Goal: Information Seeking & Learning: Learn about a topic

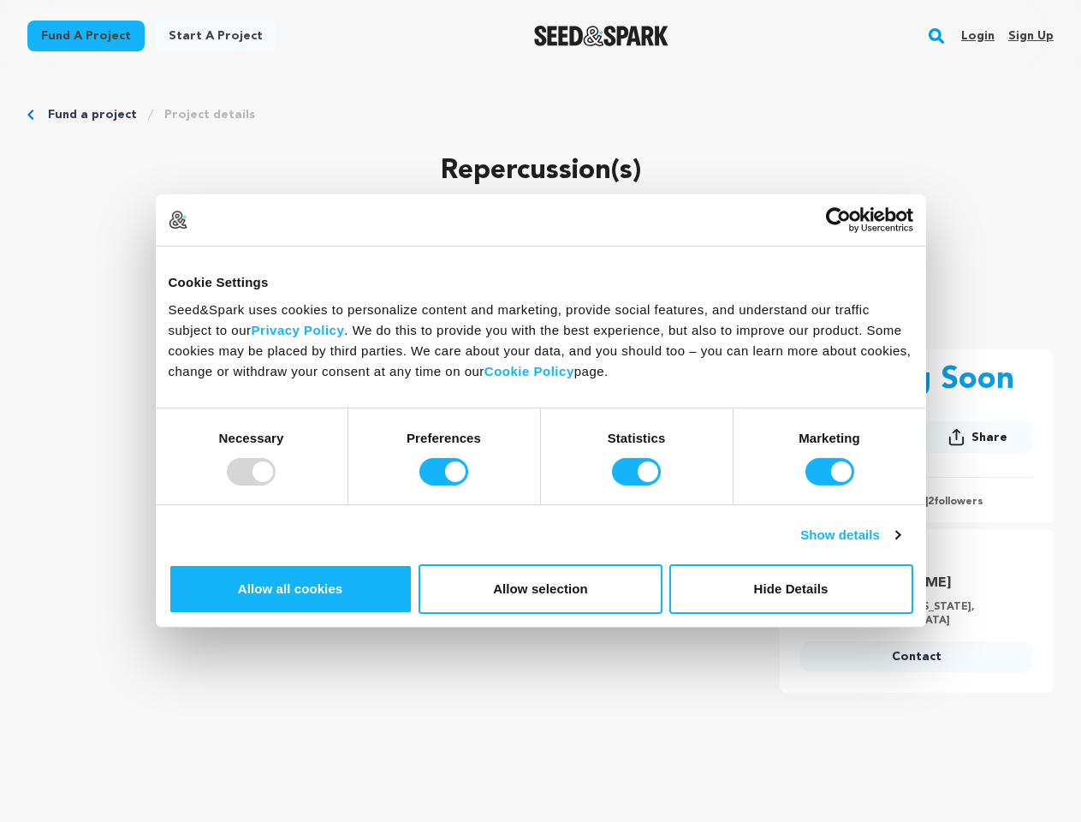
click at [276, 485] on div at bounding box center [251, 471] width 49 height 27
click at [468, 485] on input "Preferences" at bounding box center [444, 471] width 49 height 27
checkbox input "false"
click at [639, 485] on input "Statistics" at bounding box center [636, 471] width 49 height 27
checkbox input "false"
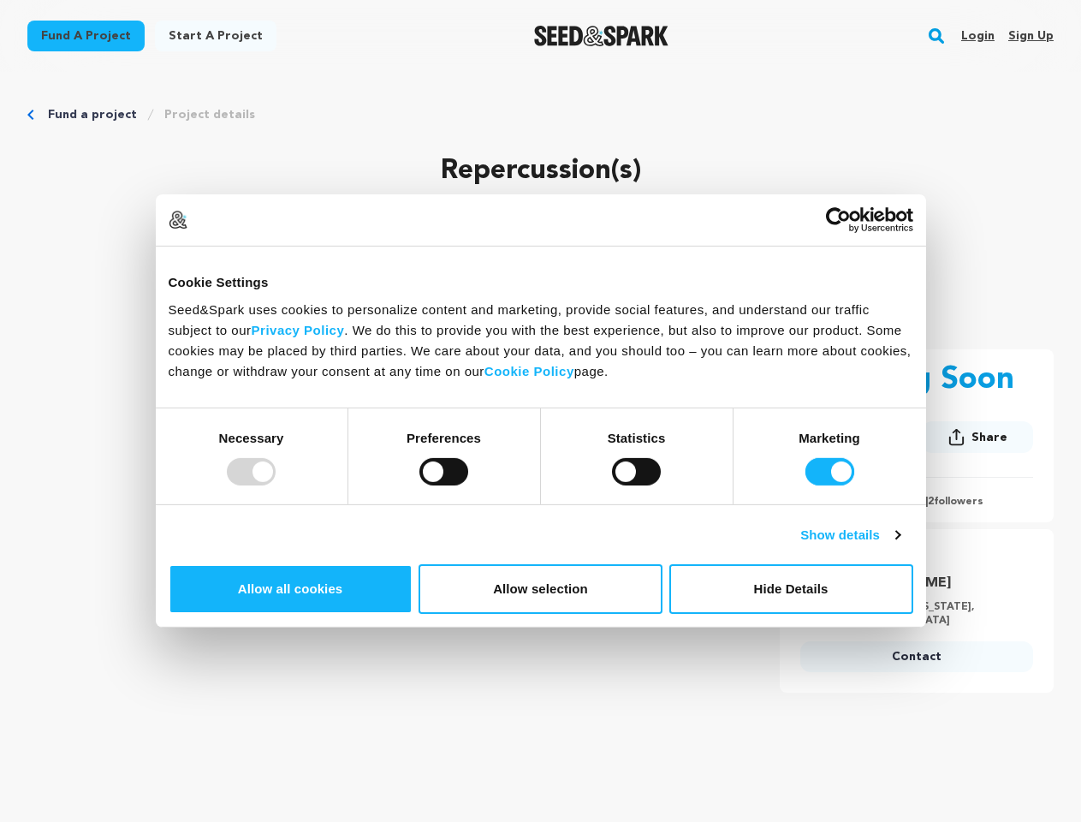
click at [806, 485] on input "Marketing" at bounding box center [830, 471] width 49 height 27
click at [900, 545] on link "Show details" at bounding box center [850, 535] width 99 height 21
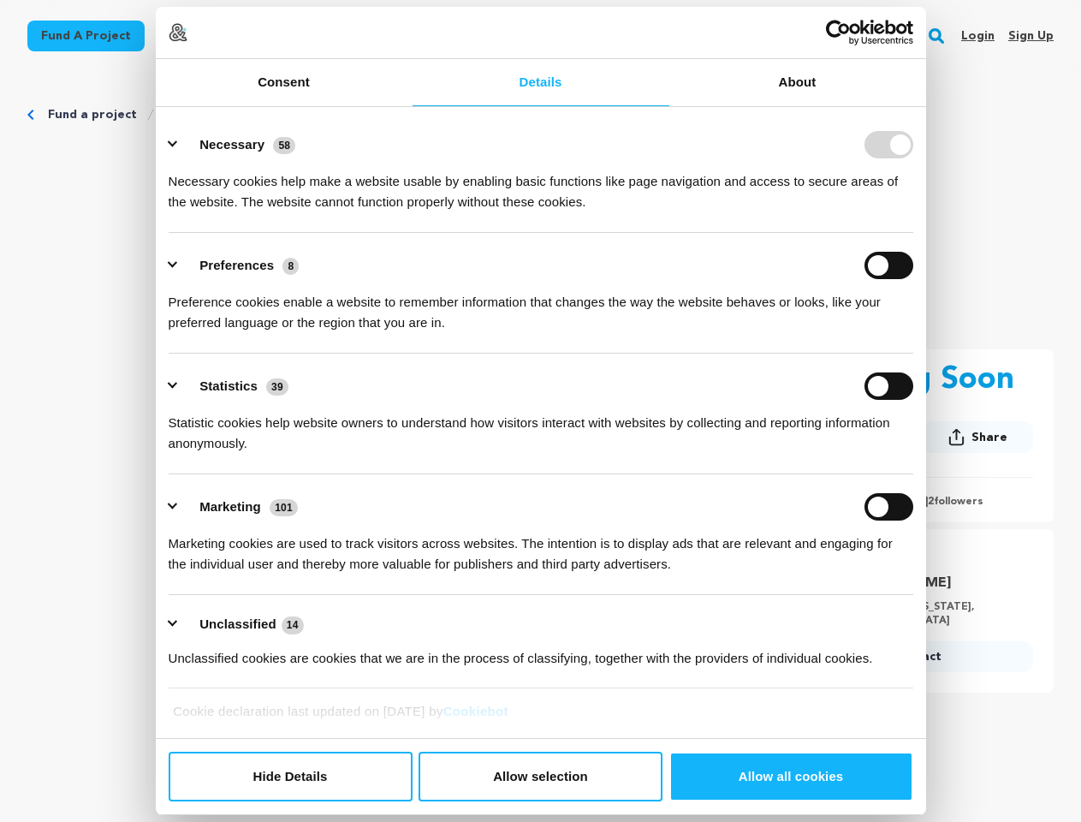
click at [926, 106] on link "About" at bounding box center [798, 82] width 257 height 47
click at [914, 45] on link "Usercentrics Cookiebot - opens in a new window" at bounding box center [839, 33] width 150 height 26
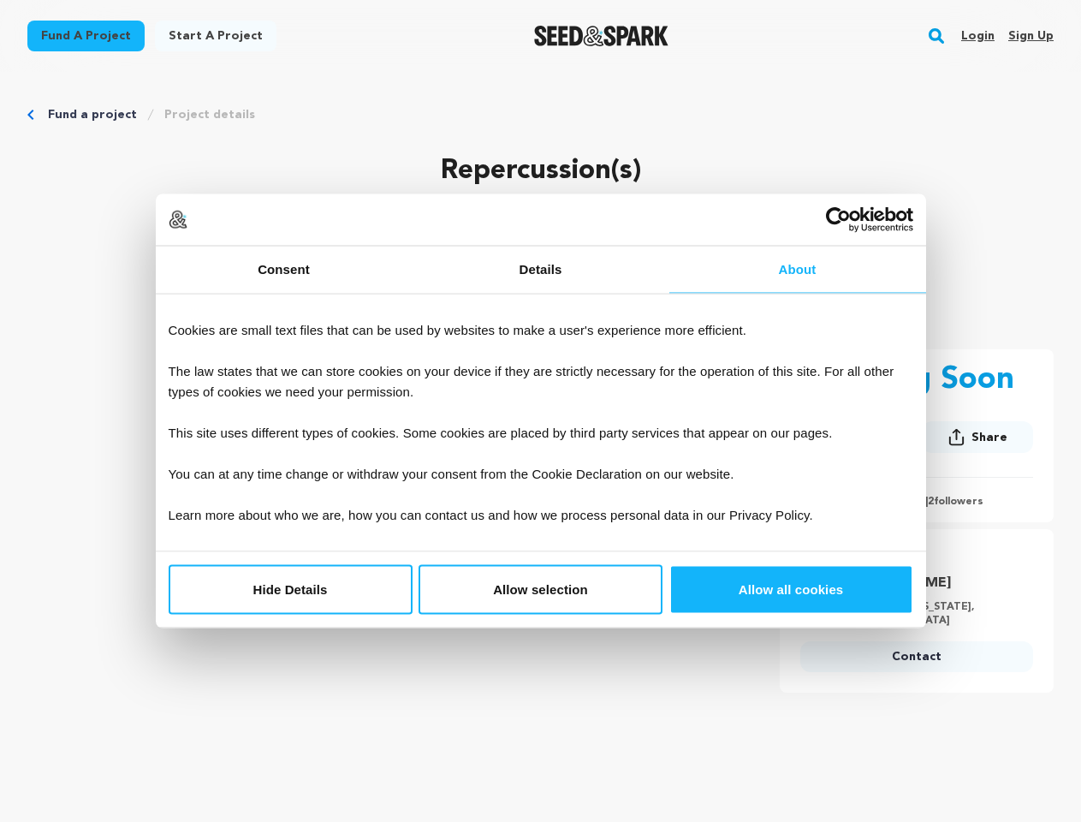
click at [946, 710] on div "Coming Soon Follow Share Share" at bounding box center [917, 553] width 274 height 408
click at [940, 36] on rect "button" at bounding box center [936, 36] width 21 height 21
click at [198, 115] on input "text" at bounding box center [540, 123] width 975 height 23
